Goal: Task Accomplishment & Management: Complete application form

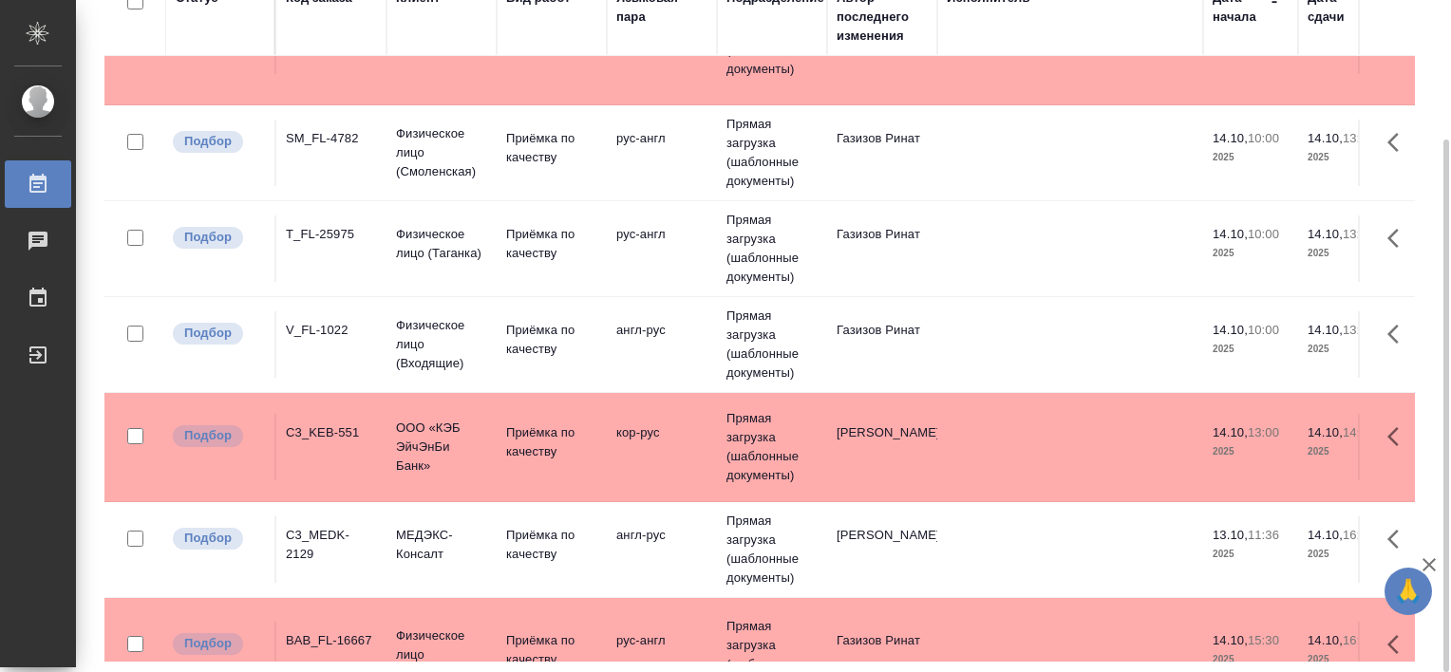
scroll to position [1605, 0]
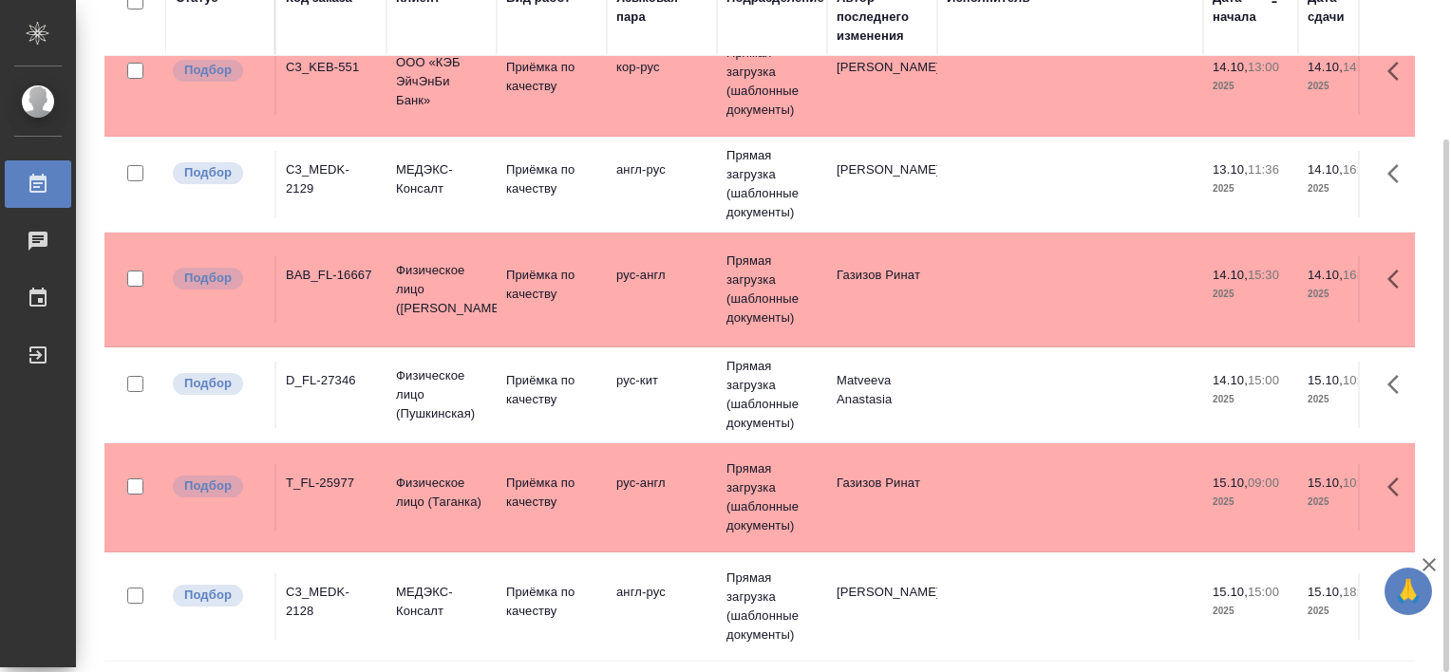
drag, startPoint x: 523, startPoint y: 645, endPoint x: 657, endPoint y: 664, distance: 135.2
click at [657, 664] on div "Работы Стандартные настройки Статус Вид работ Подразделение 1 1 из 1 страниц Ст…" at bounding box center [767, 248] width 1346 height 847
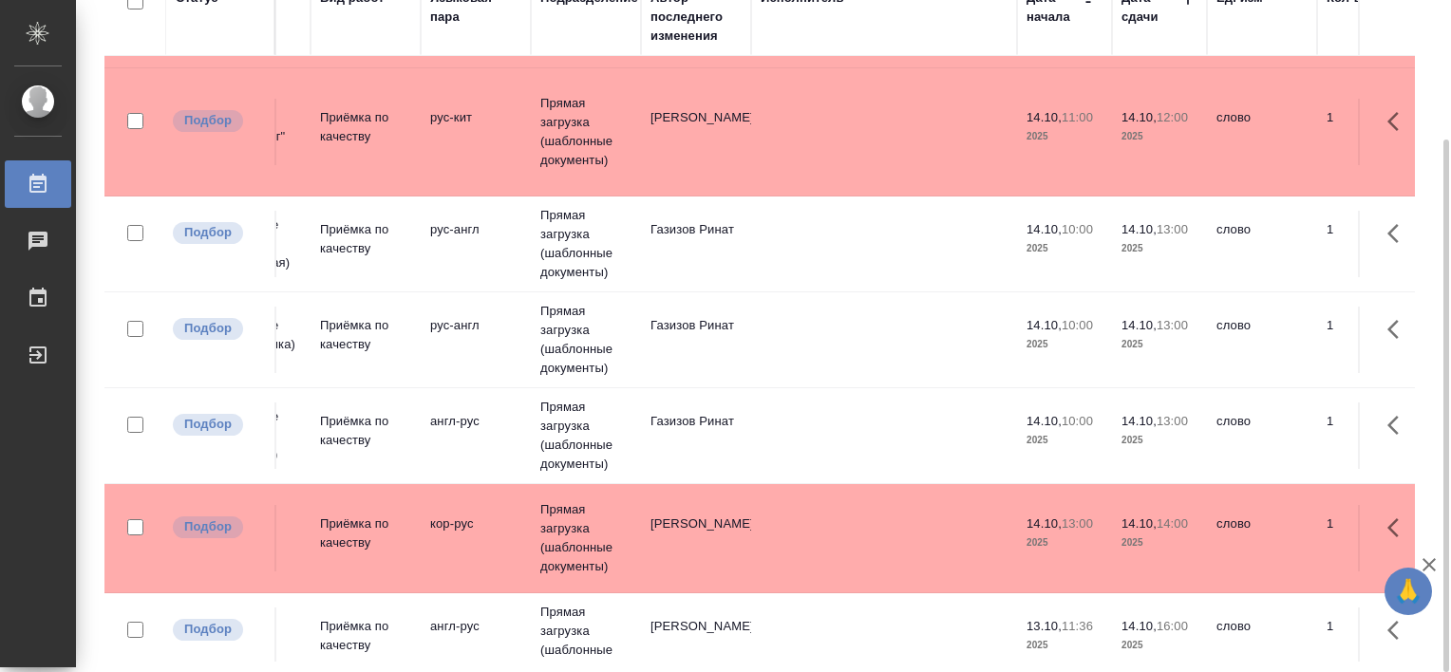
scroll to position [1605, 186]
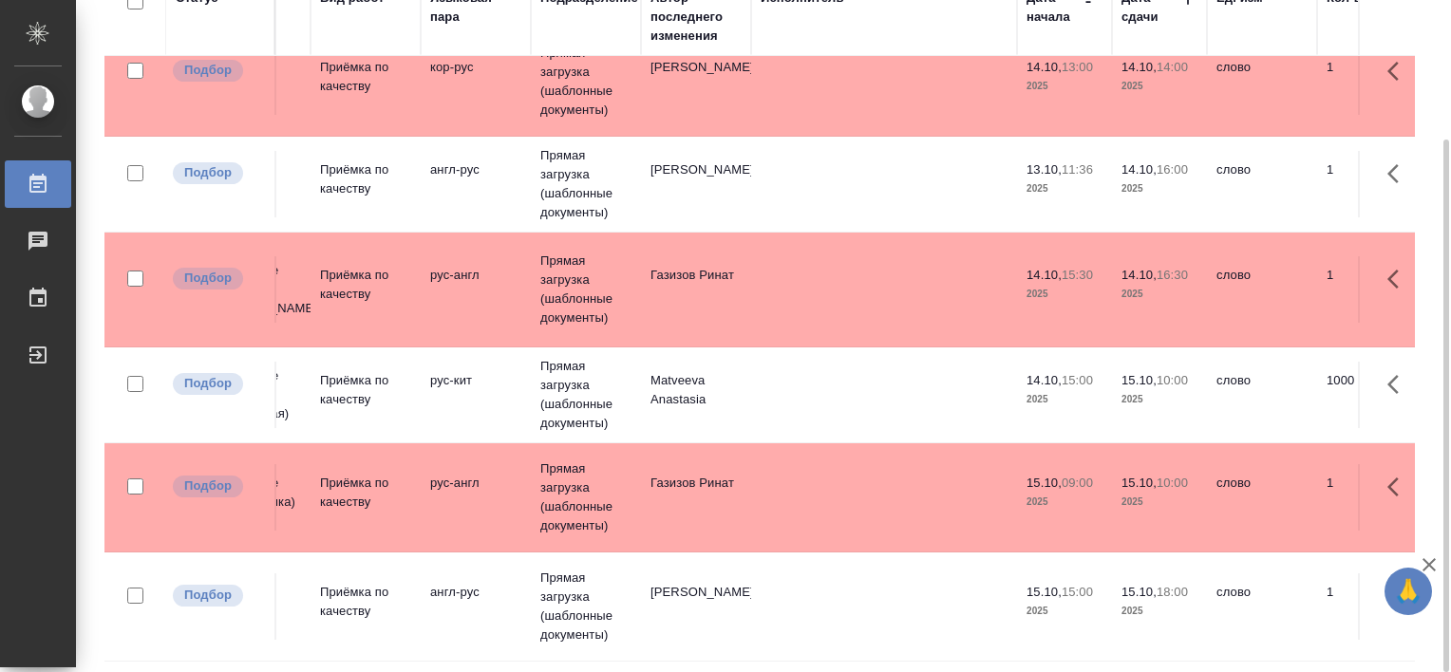
click at [565, 647] on div "Статус Код заказа Клиент Вид работ Языковая пара Подразделение Автор последнего…" at bounding box center [759, 320] width 1310 height 684
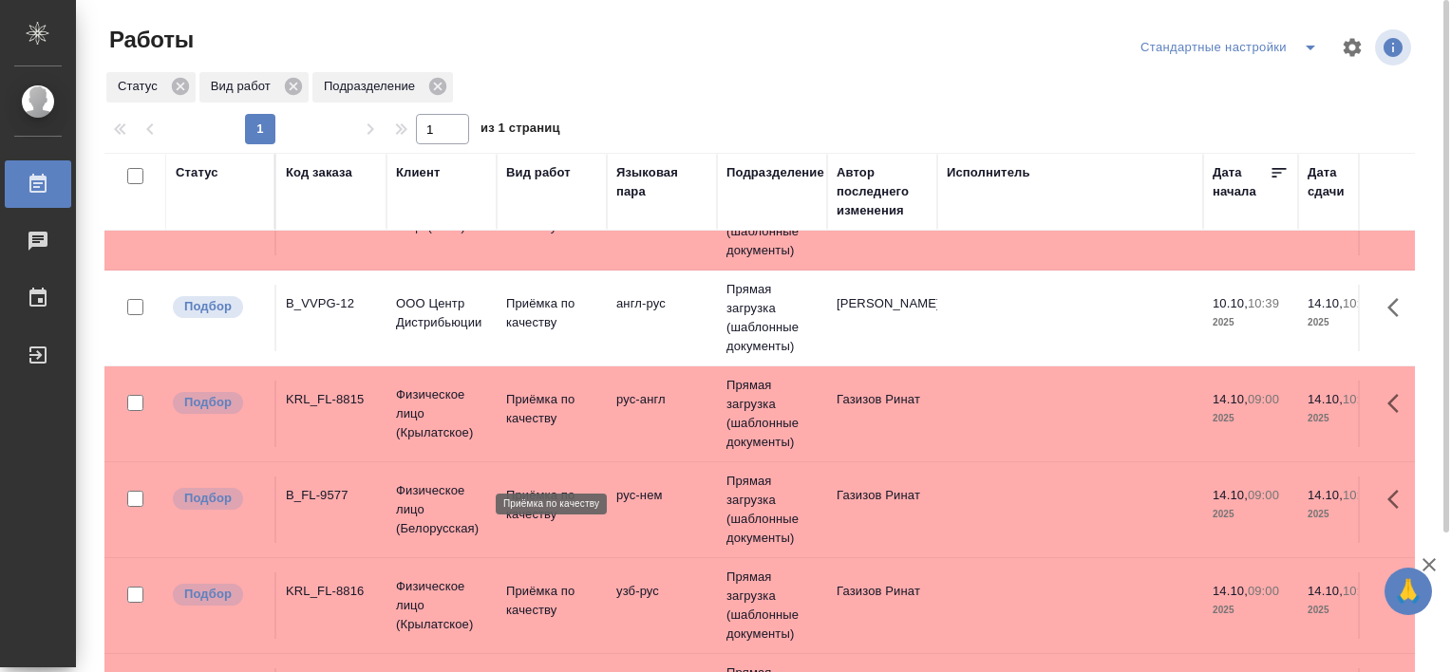
scroll to position [0, 0]
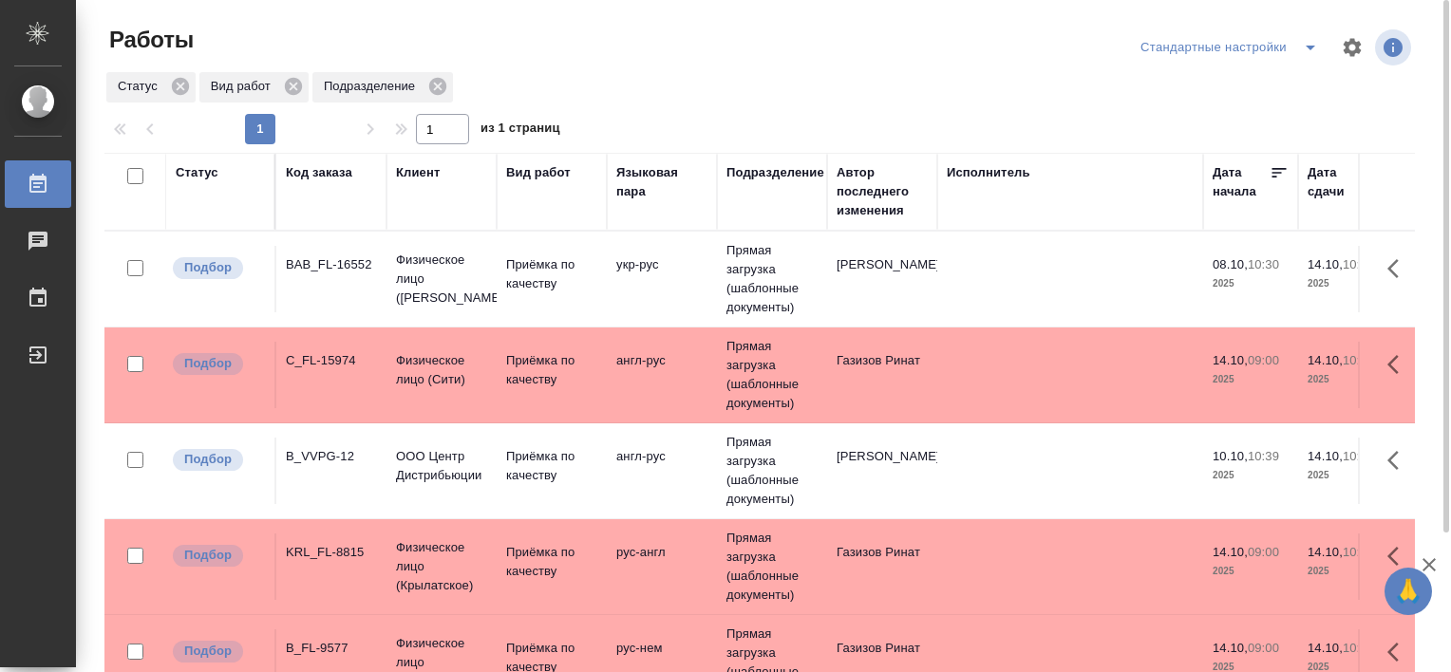
click at [326, 459] on div "B_VVPG-12" at bounding box center [331, 456] width 91 height 19
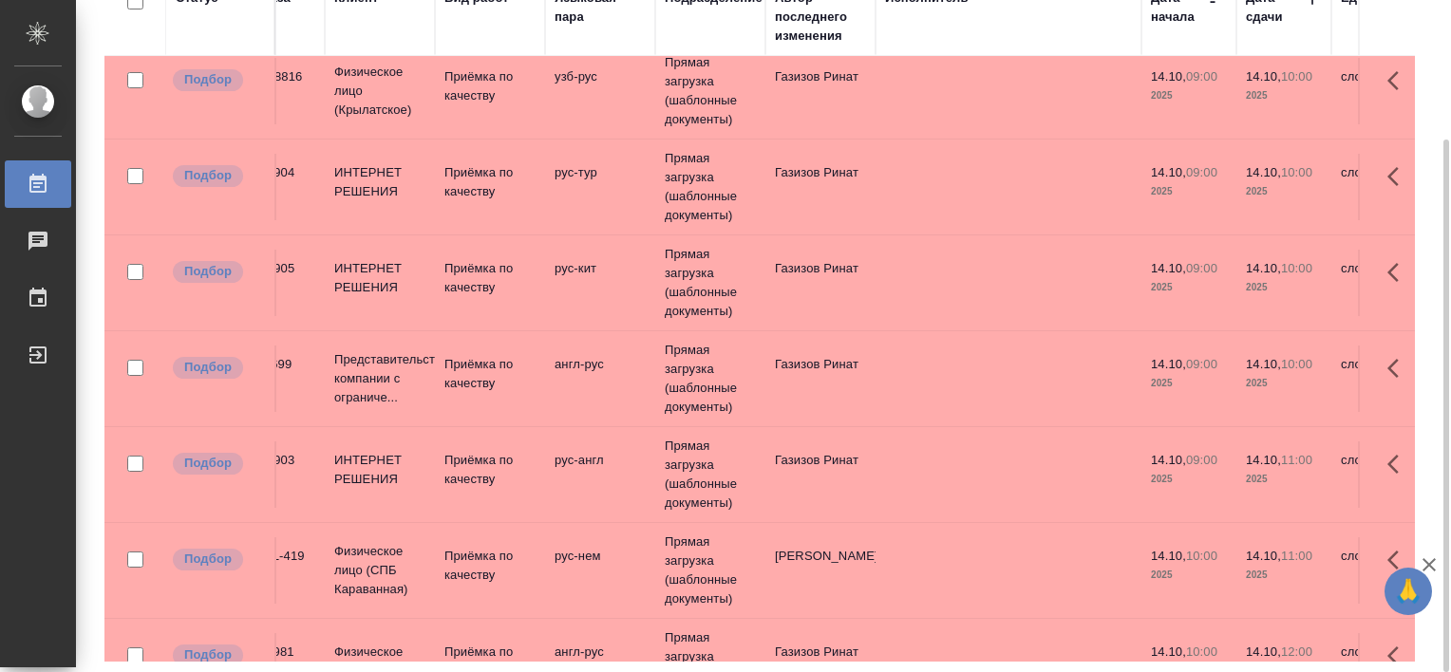
scroll to position [475, 62]
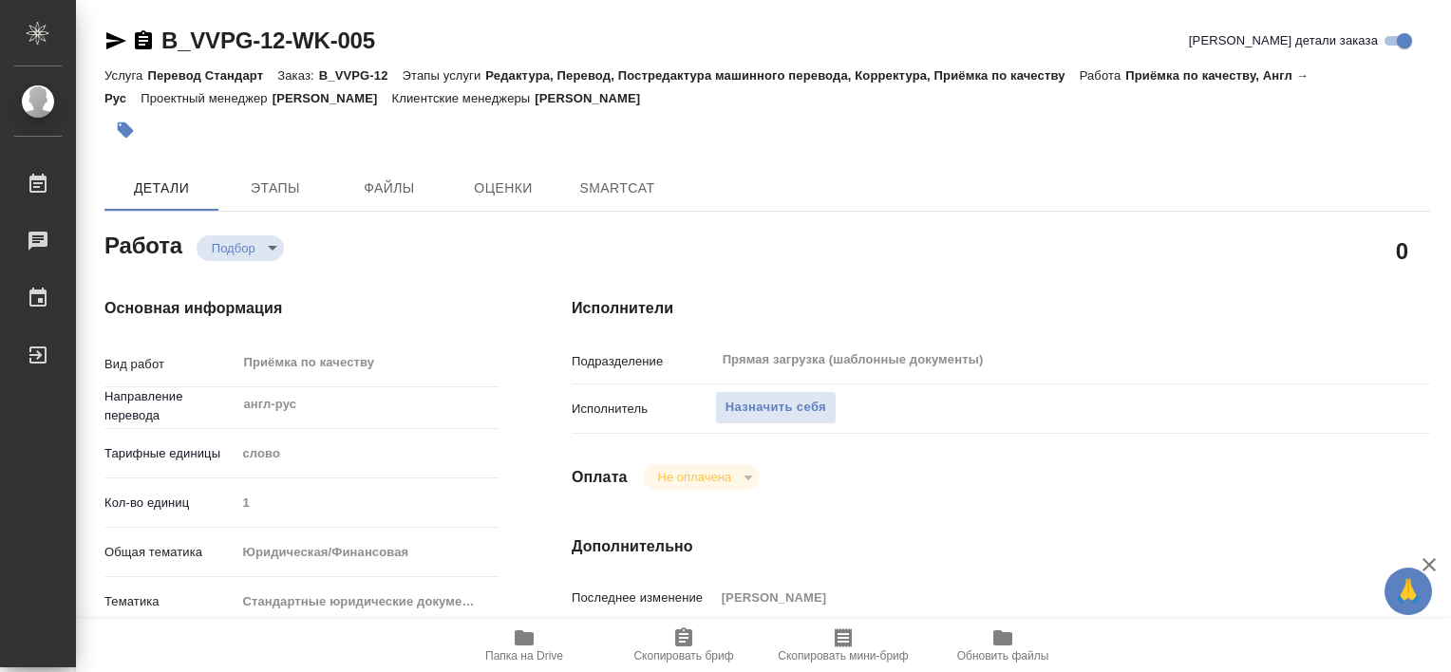
type textarea "x"
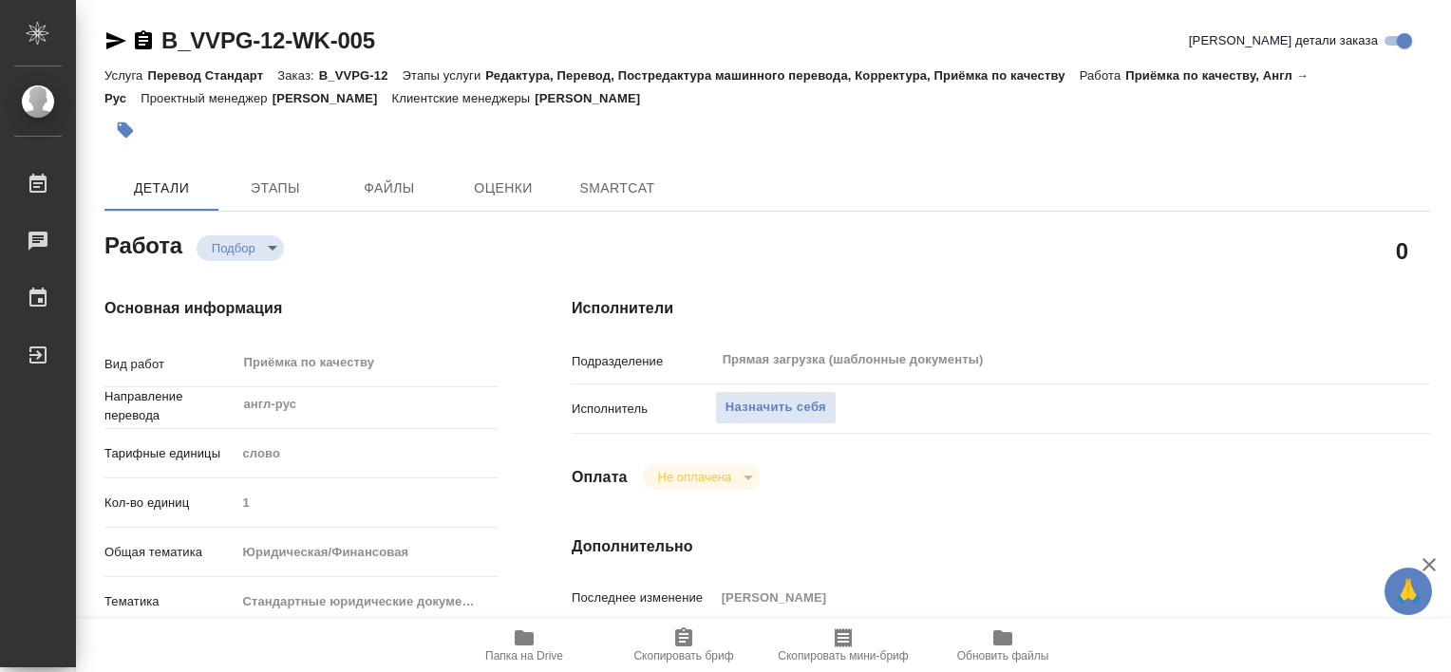
type textarea "x"
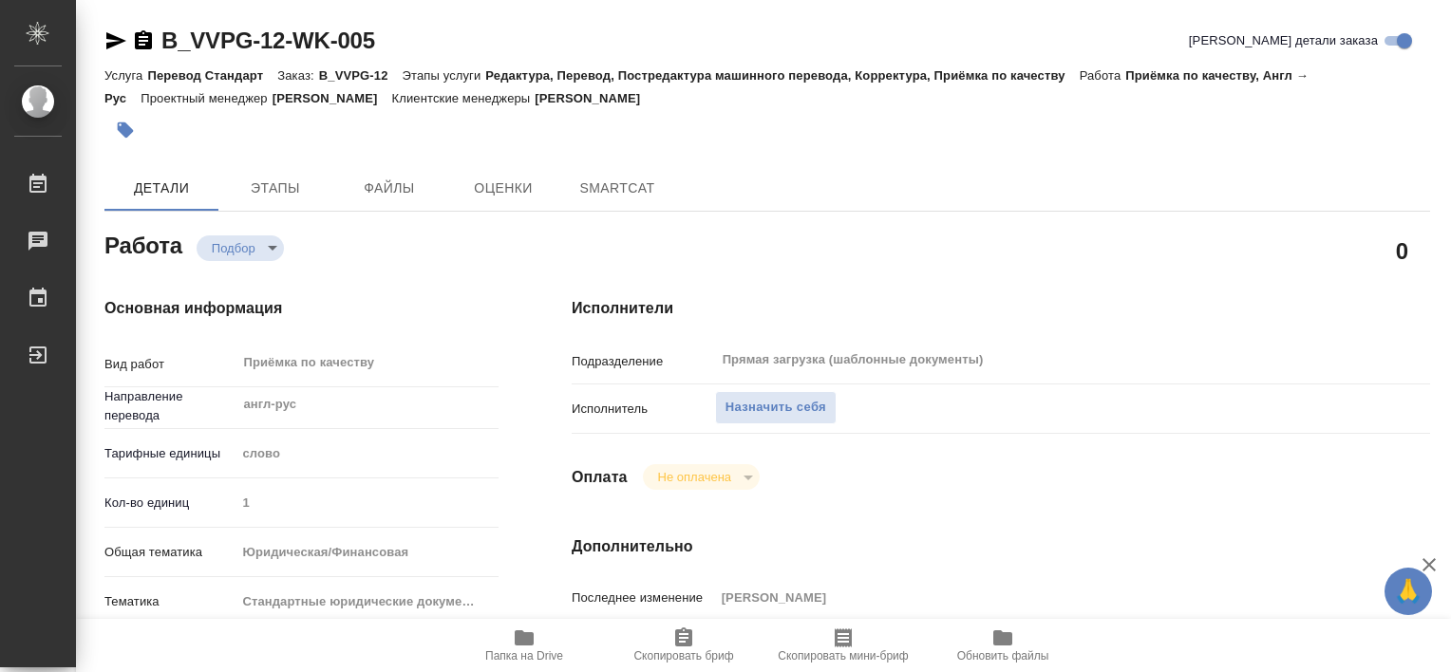
type textarea "x"
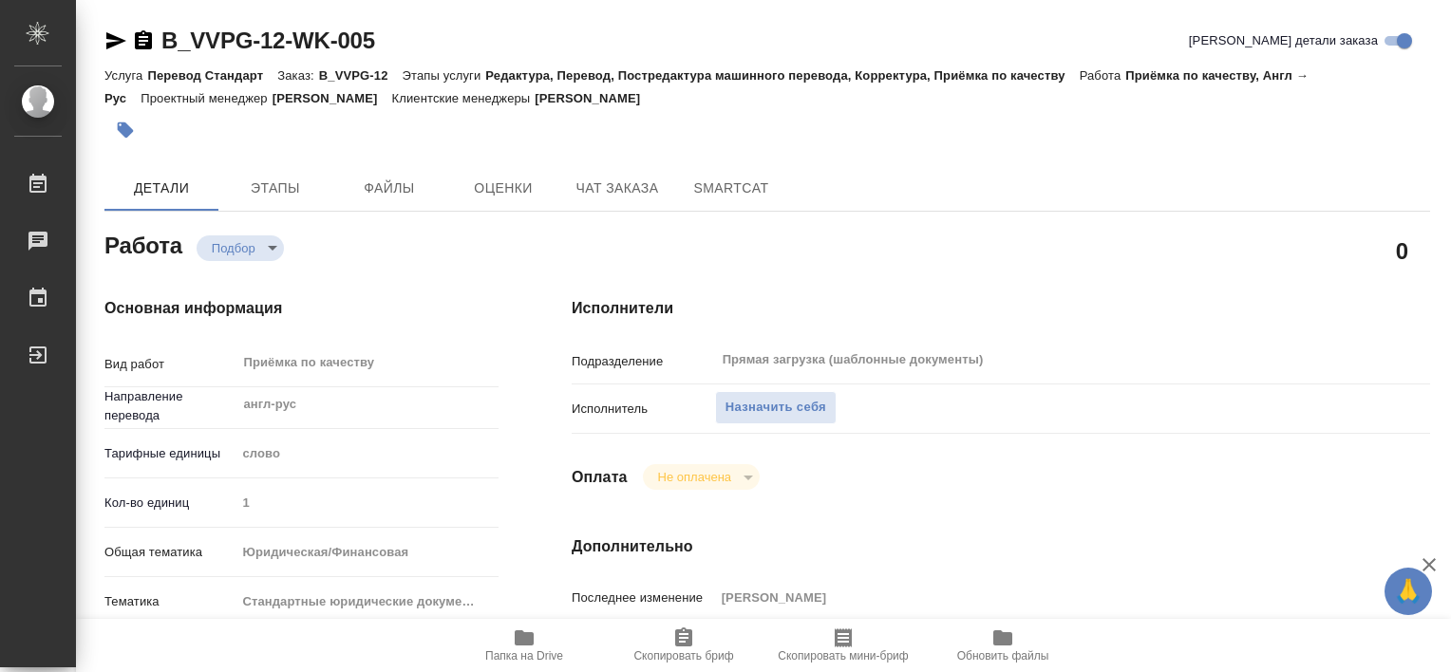
click at [542, 651] on span "Папка на Drive" at bounding box center [524, 655] width 78 height 13
type textarea "x"
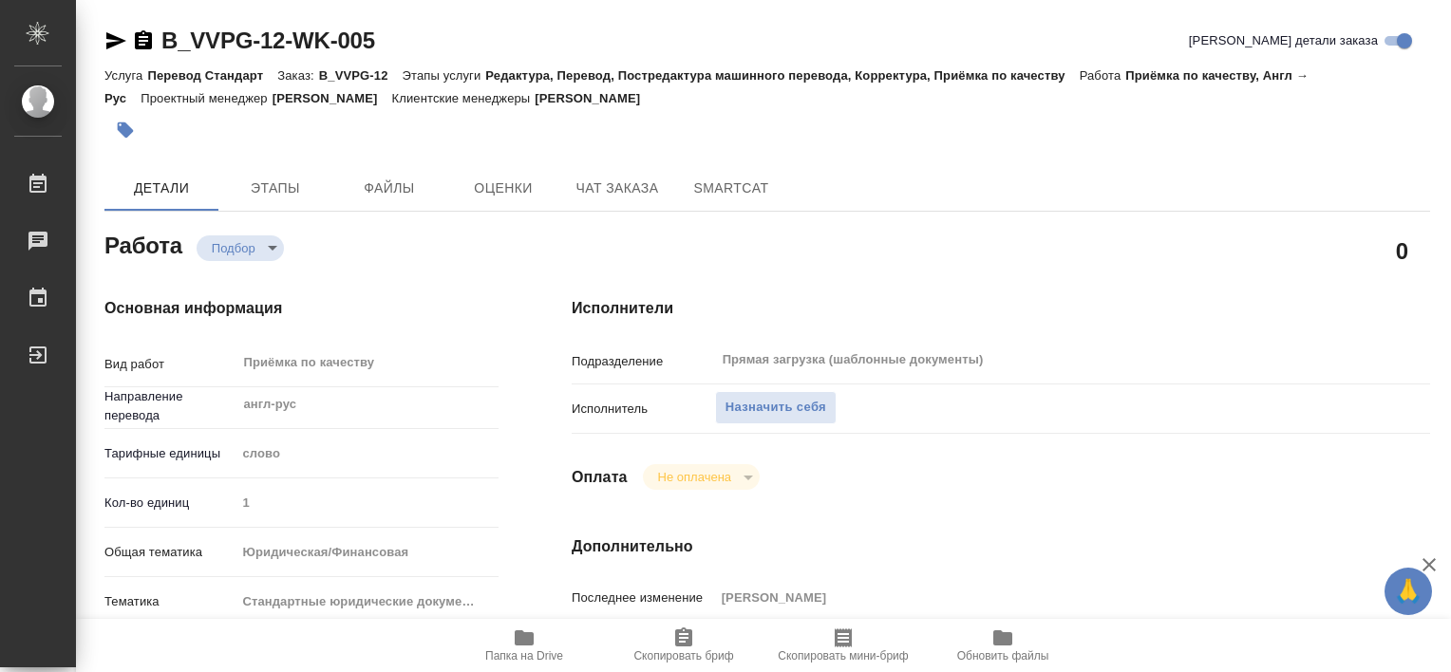
type textarea "x"
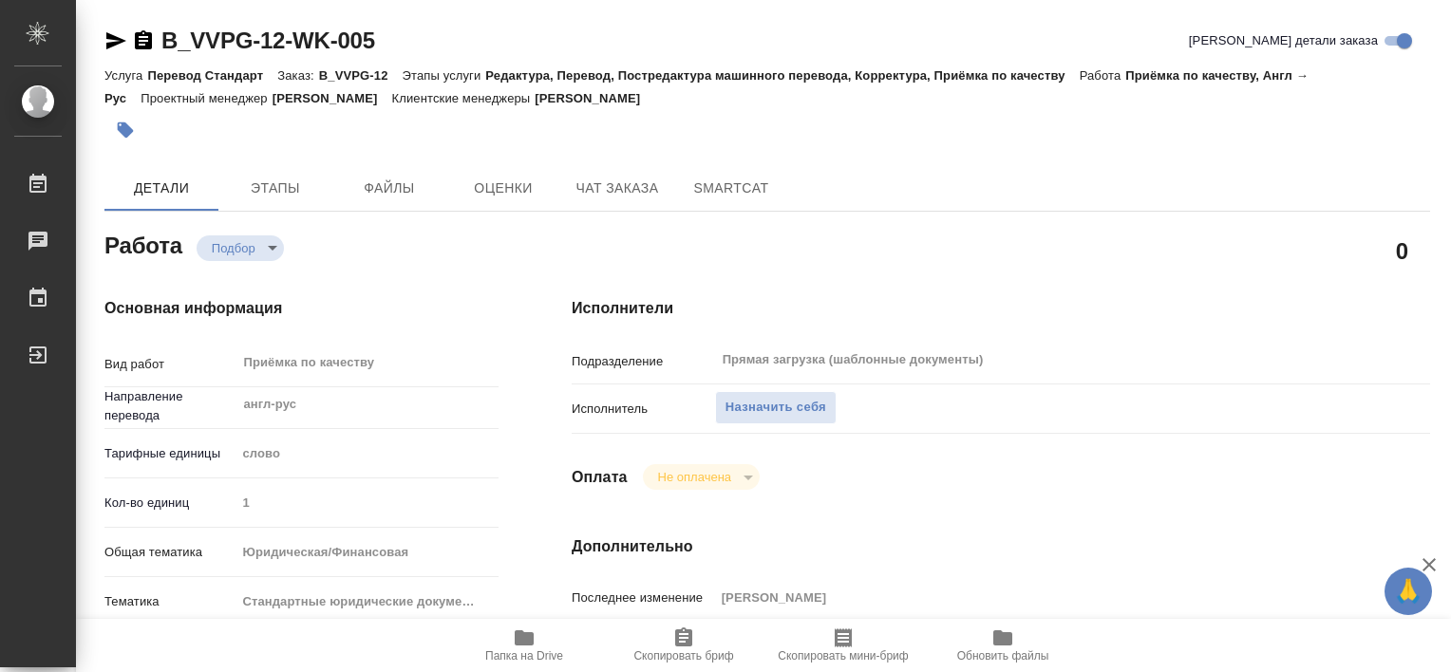
type textarea "x"
click at [778, 403] on span "Назначить себя" at bounding box center [775, 408] width 101 height 22
type textarea "x"
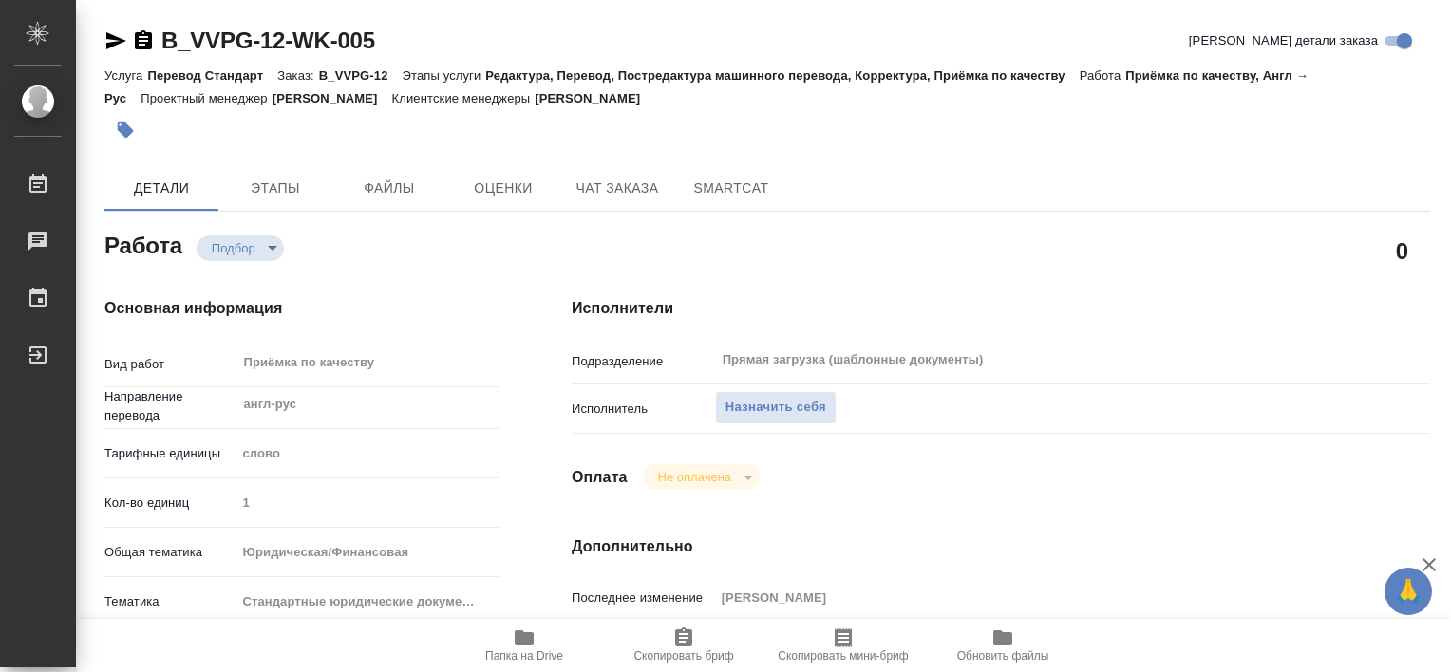
type textarea "x"
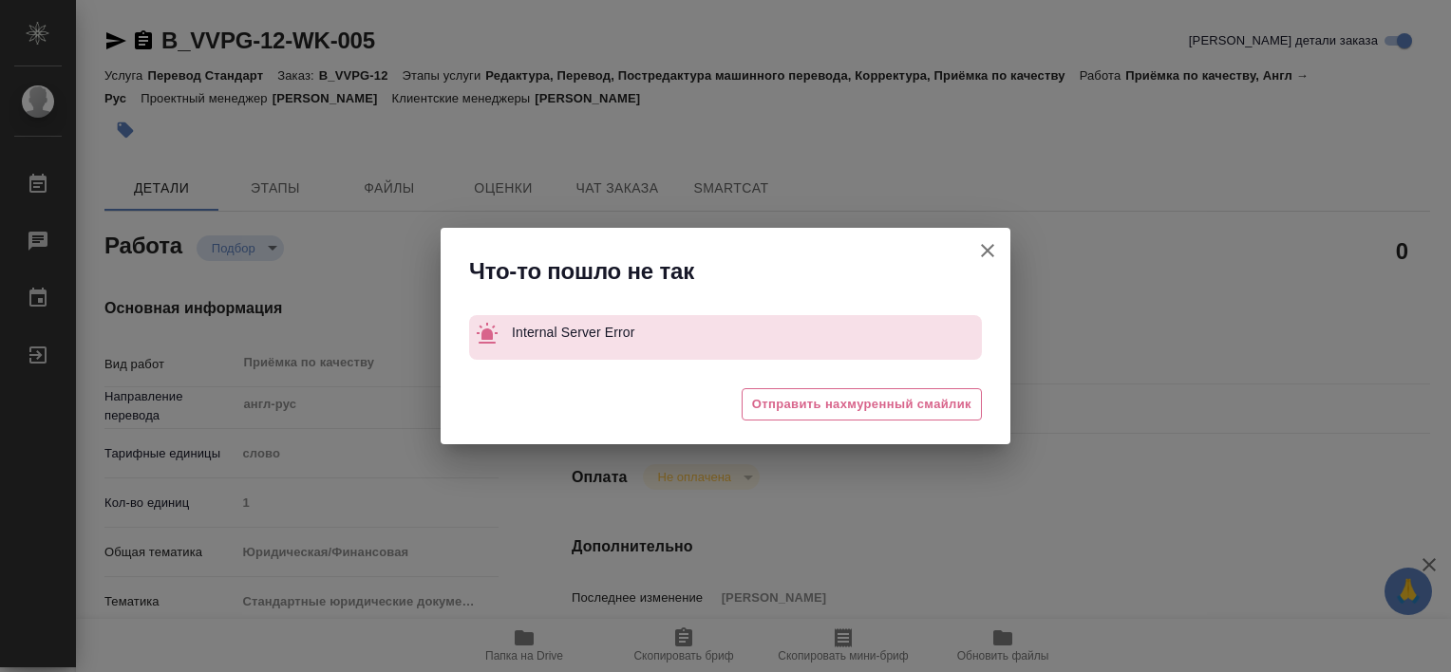
click at [988, 252] on icon "button" at bounding box center [987, 250] width 13 height 13
type textarea "x"
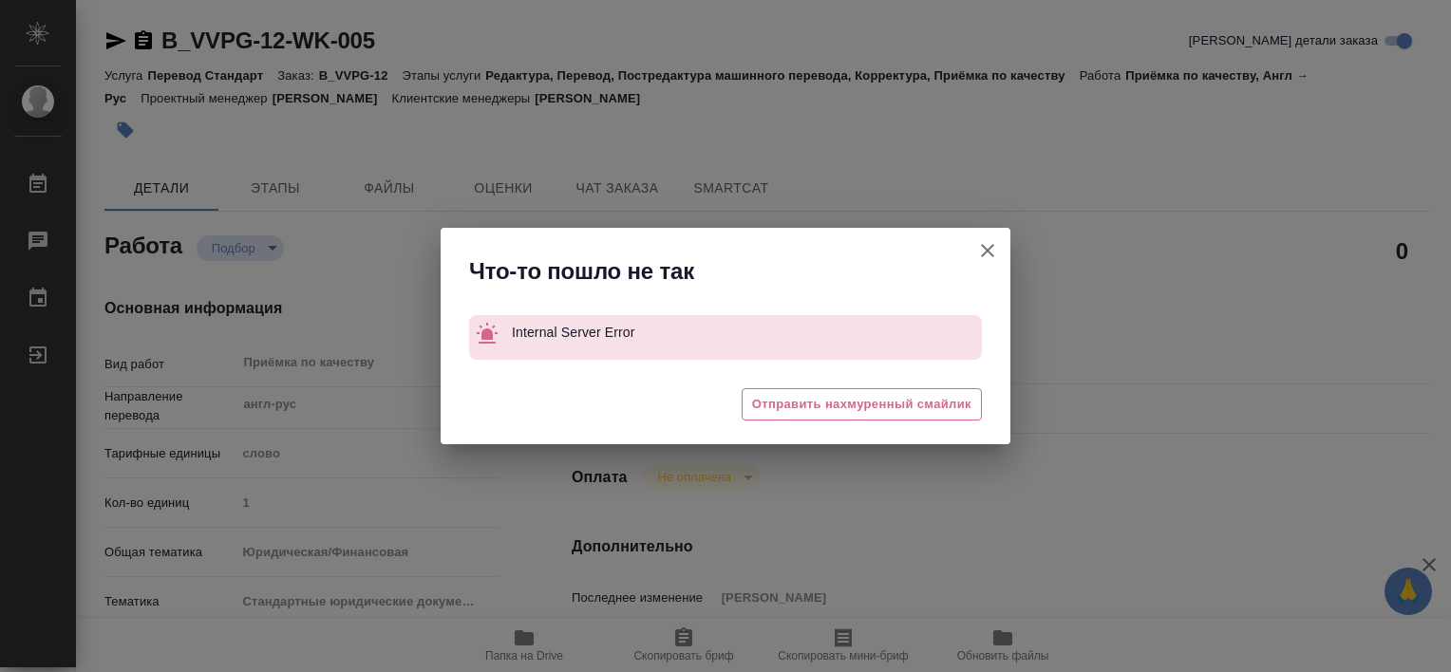
type textarea "x"
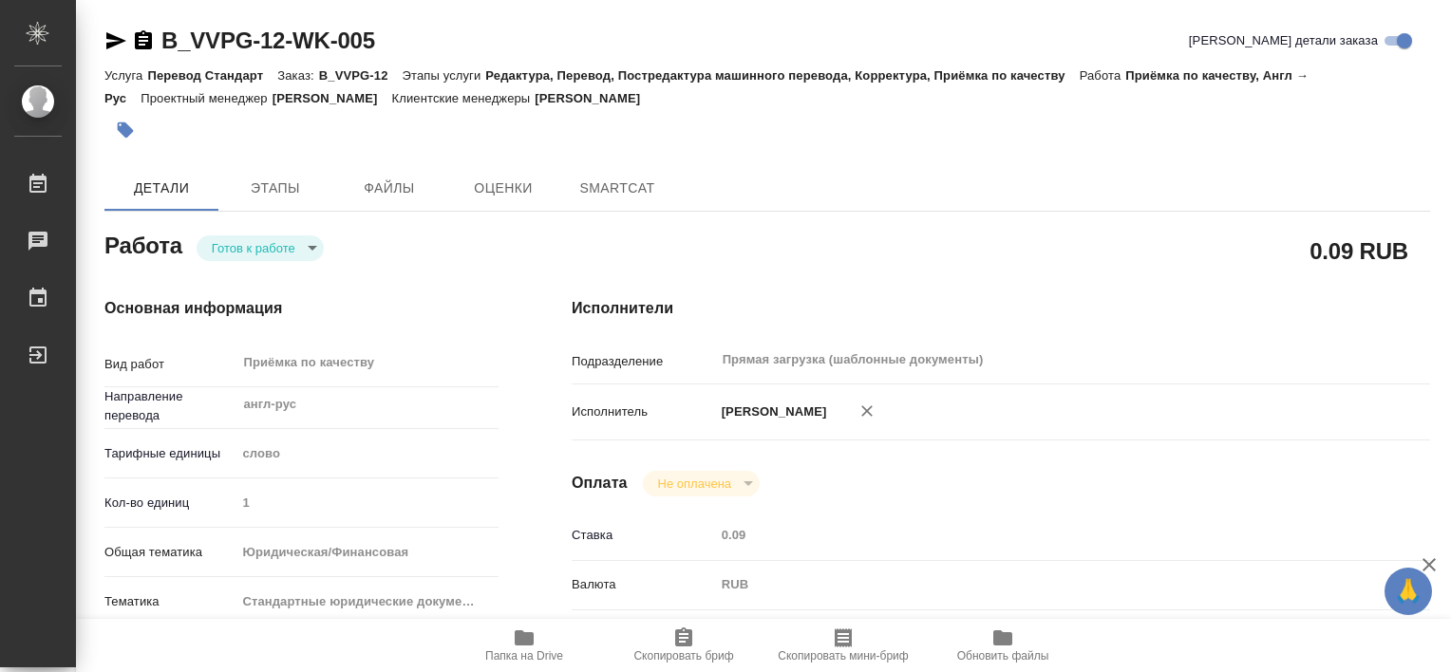
type textarea "x"
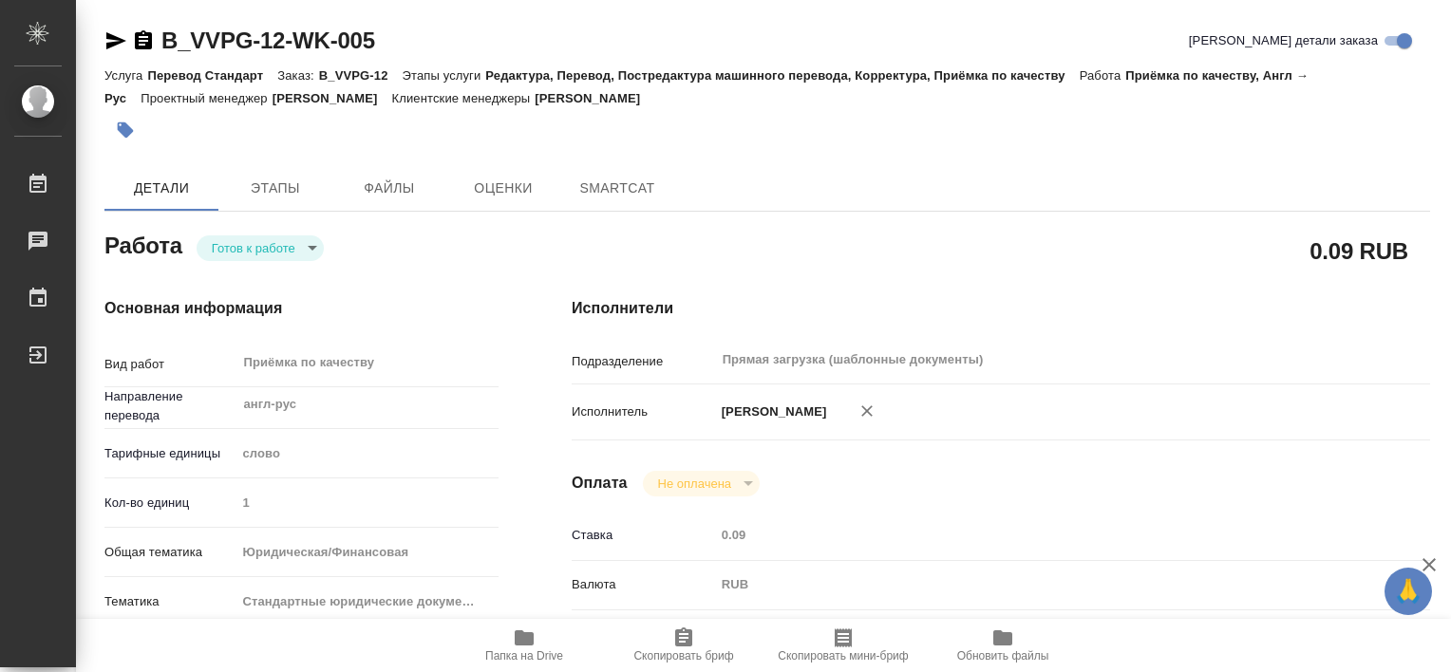
type textarea "x"
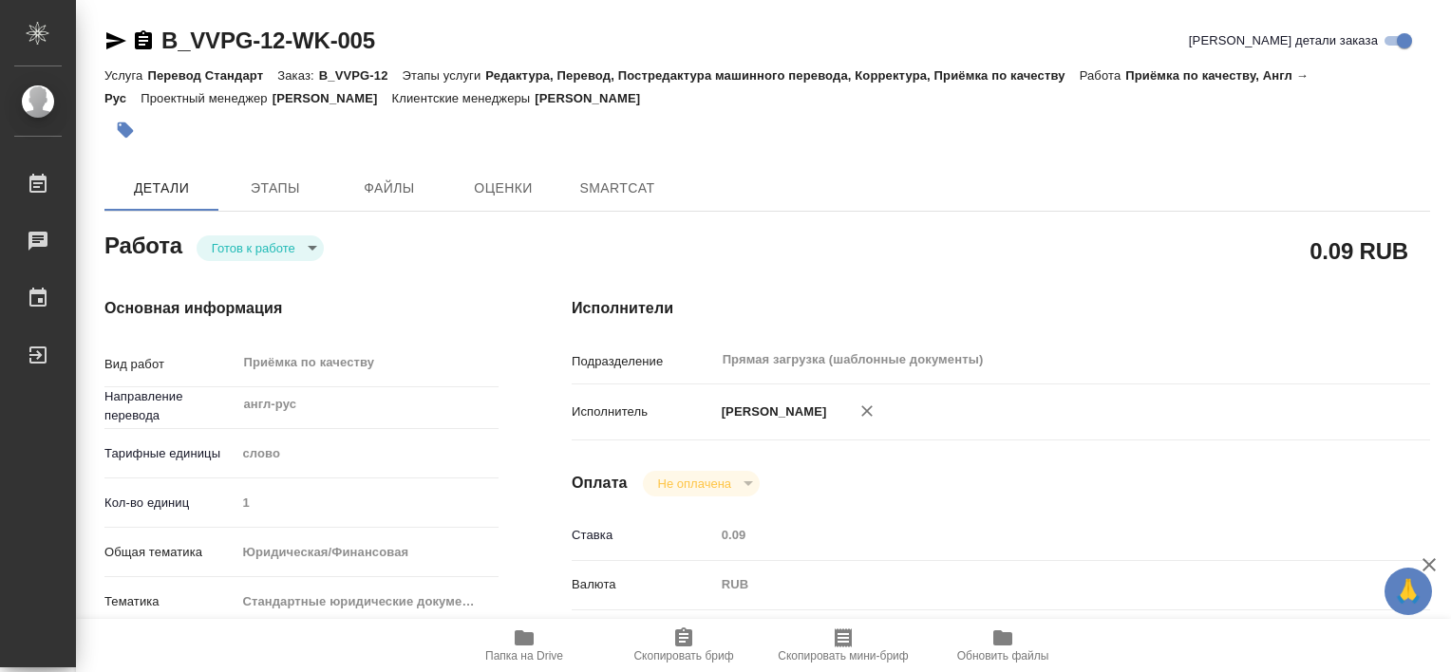
type textarea "x"
